Goal: Task Accomplishment & Management: Complete application form

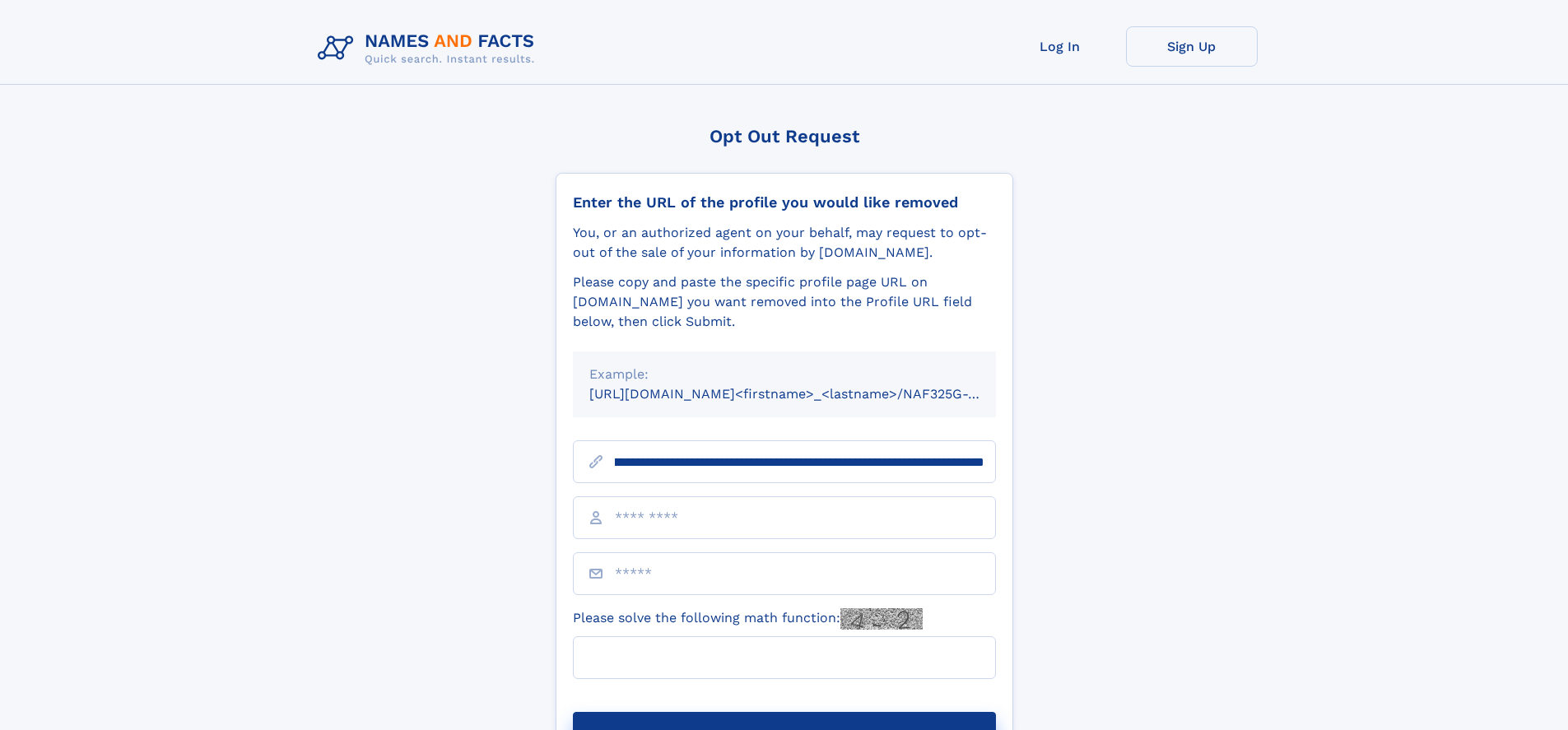
scroll to position [0, 173]
type input "**********"
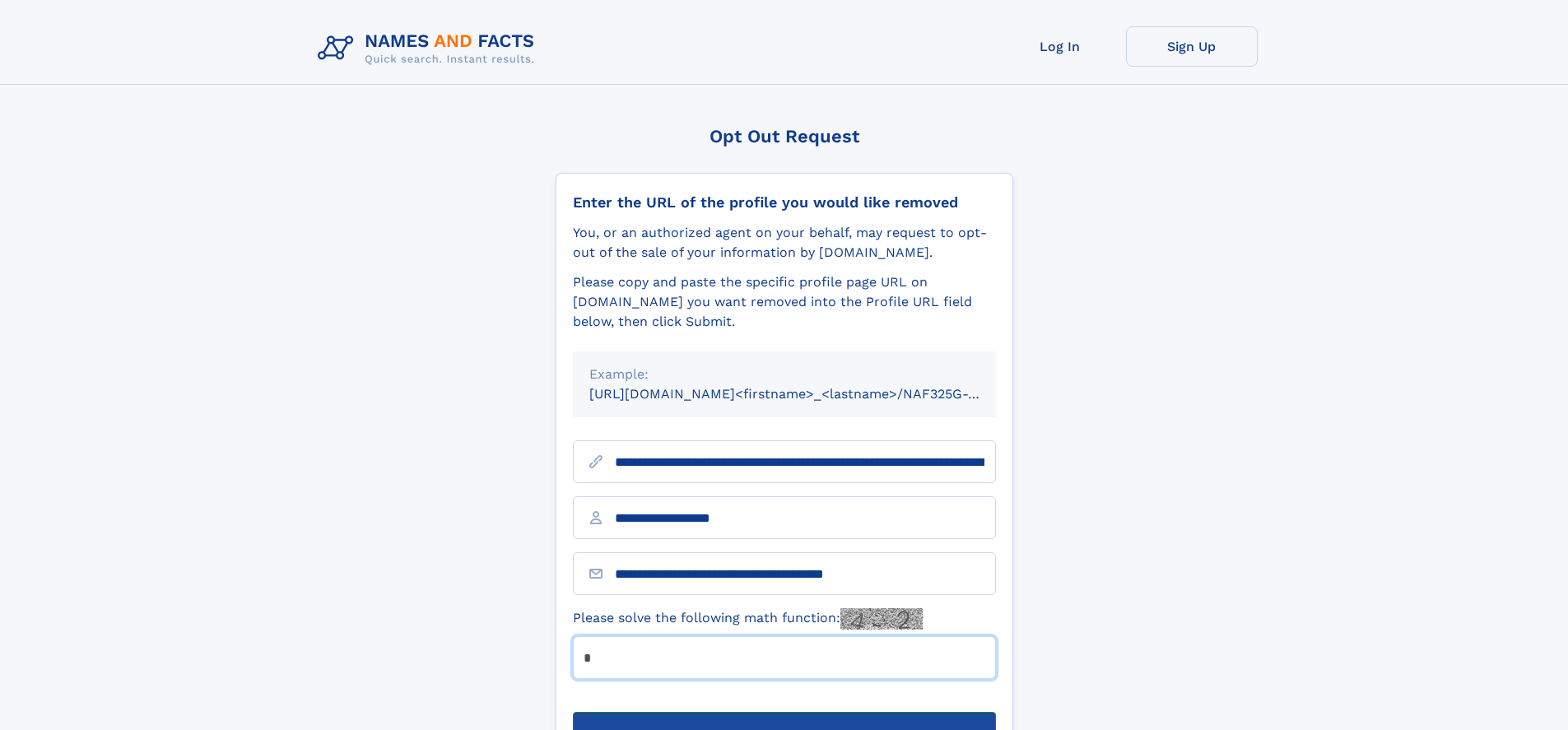
type input "*"
click at [784, 712] on button "Submit Opt Out Request" at bounding box center [784, 738] width 423 height 53
